Goal: Information Seeking & Learning: Check status

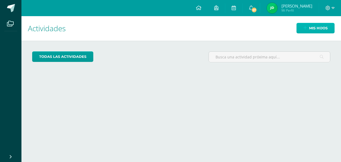
click at [320, 28] on span "Mis hijos" at bounding box center [318, 28] width 19 height 10
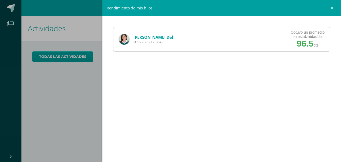
click at [148, 38] on link "[PERSON_NAME] Del" at bounding box center [154, 36] width 40 height 5
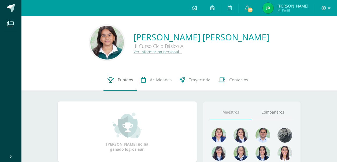
click at [126, 80] on span "Punteos" at bounding box center [125, 80] width 15 height 6
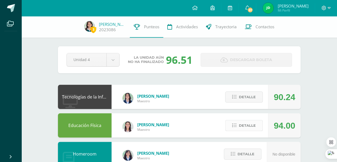
click at [246, 121] on span "Detalle" at bounding box center [247, 125] width 17 height 10
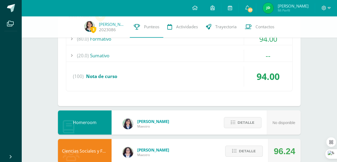
scroll to position [135, 0]
click at [144, 41] on div "(80.0) Formativo" at bounding box center [179, 38] width 226 height 12
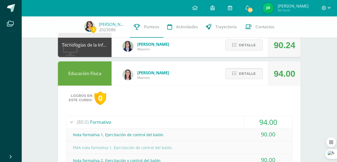
scroll to position [49, 0]
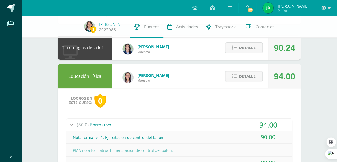
click at [230, 77] on button "Detalle" at bounding box center [244, 76] width 38 height 11
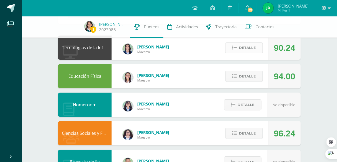
click at [244, 51] on span "Detalle" at bounding box center [247, 48] width 17 height 10
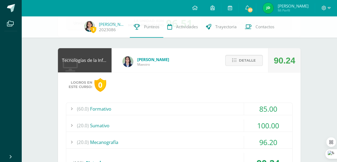
scroll to position [31, 0]
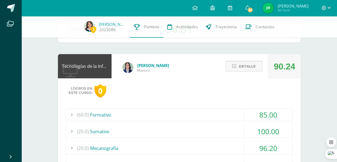
click at [236, 67] on icon at bounding box center [234, 66] width 5 height 5
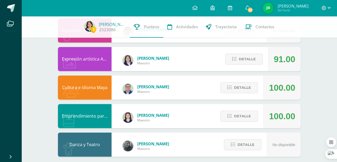
scroll to position [356, 0]
